Goal: Task Accomplishment & Management: Use online tool/utility

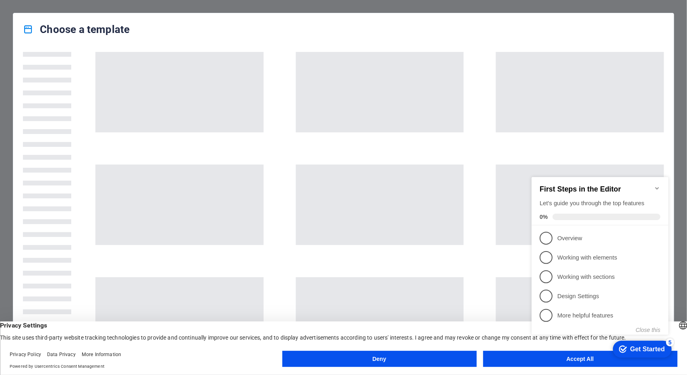
click at [502, 359] on button "Accept All" at bounding box center [580, 359] width 194 height 16
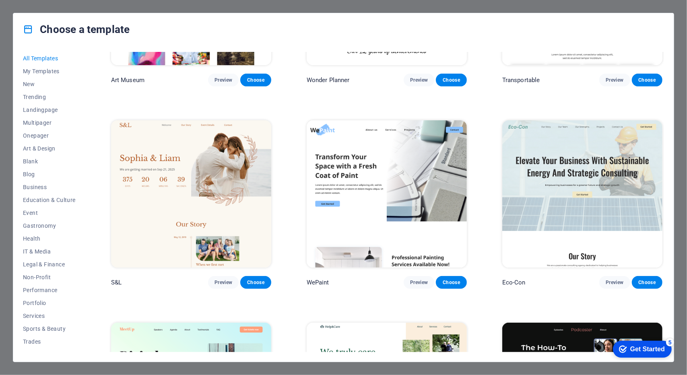
scroll to position [342, 0]
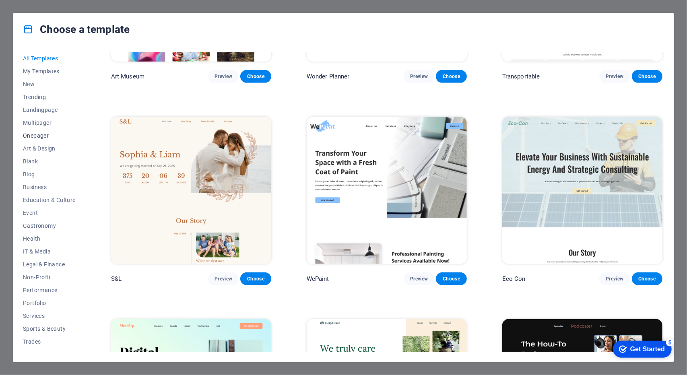
click at [54, 138] on span "Onepager" at bounding box center [49, 135] width 53 height 6
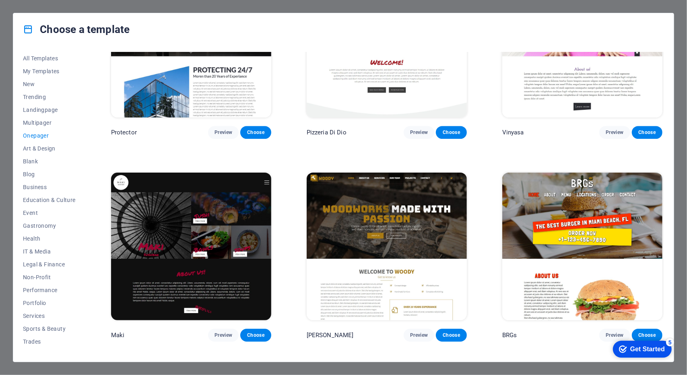
scroll to position [1706, 0]
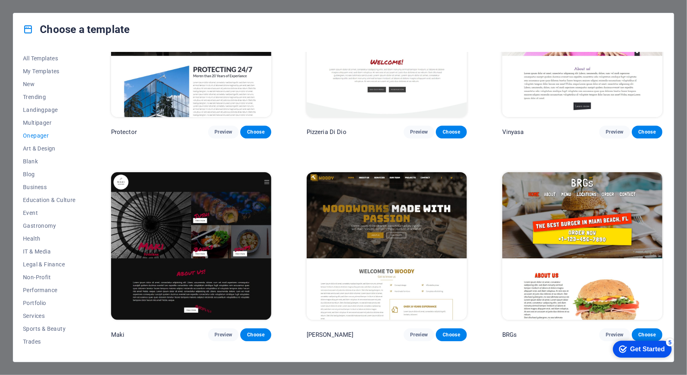
click at [183, 172] on img at bounding box center [191, 246] width 160 height 148
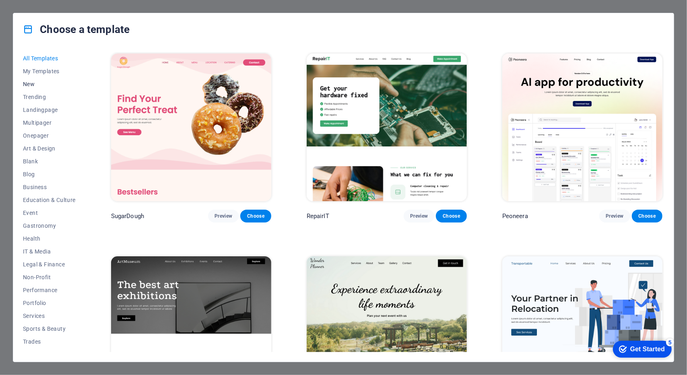
click at [24, 87] on button "New" at bounding box center [49, 84] width 53 height 13
click at [33, 87] on span "New" at bounding box center [49, 84] width 53 height 6
click at [31, 162] on span "Blank" at bounding box center [49, 161] width 53 height 6
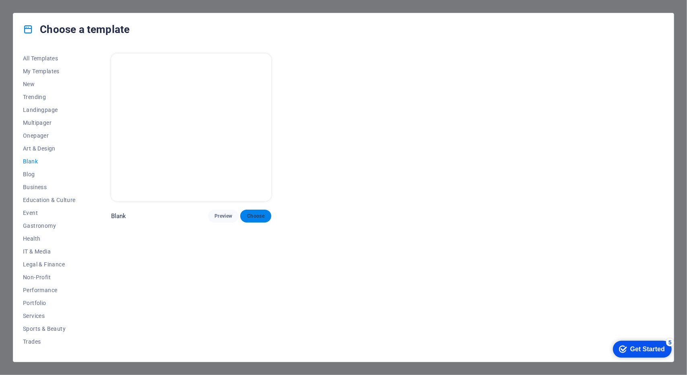
click at [258, 216] on span "Choose" at bounding box center [256, 216] width 18 height 6
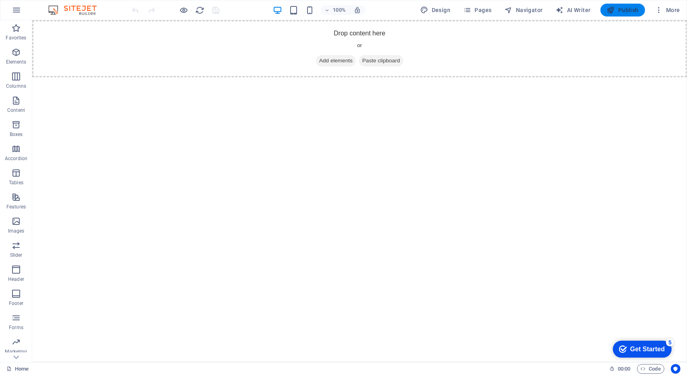
click at [630, 11] on span "Publish" at bounding box center [623, 10] width 32 height 8
